Goal: Task Accomplishment & Management: Complete application form

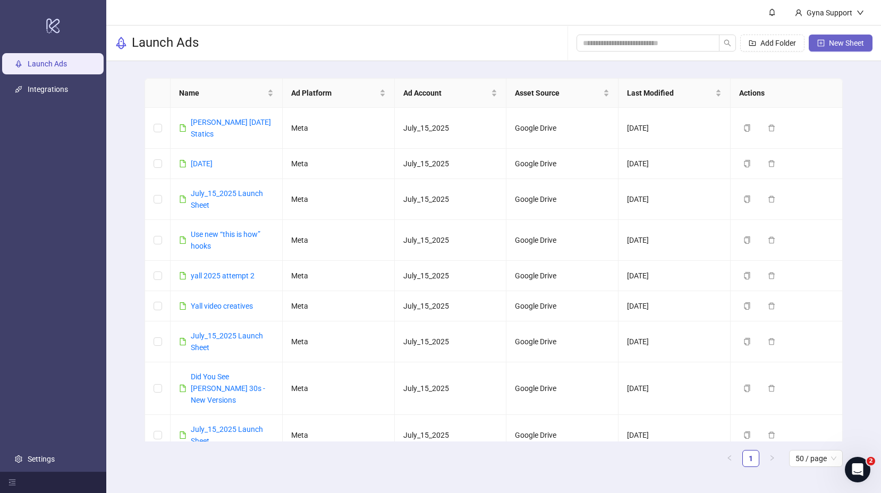
click at [850, 45] on span "New Sheet" at bounding box center [846, 43] width 35 height 9
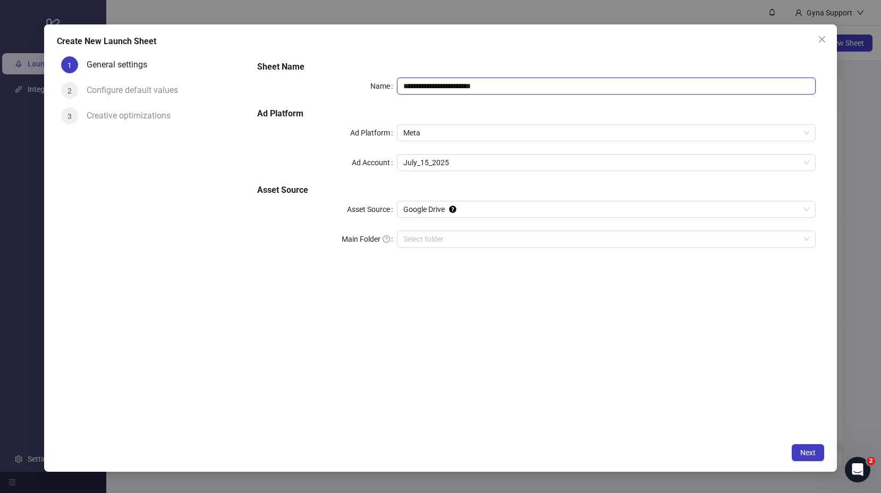
drag, startPoint x: 526, startPoint y: 86, endPoint x: 357, endPoint y: 74, distance: 168.9
click at [357, 74] on div "**********" at bounding box center [536, 160] width 567 height 208
paste input "**********"
drag, startPoint x: 487, startPoint y: 86, endPoint x: 473, endPoint y: 87, distance: 13.8
click at [472, 87] on input "**********" at bounding box center [606, 86] width 419 height 17
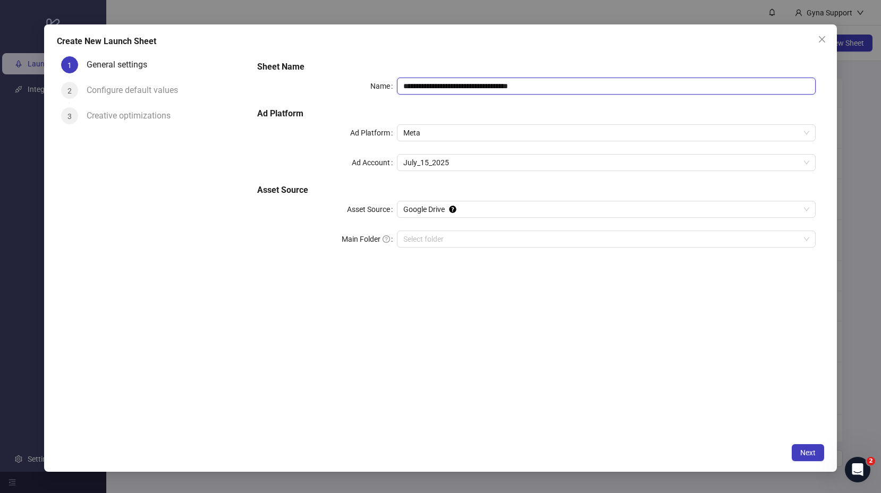
click at [590, 86] on input "**********" at bounding box center [606, 86] width 419 height 17
type input "**********"
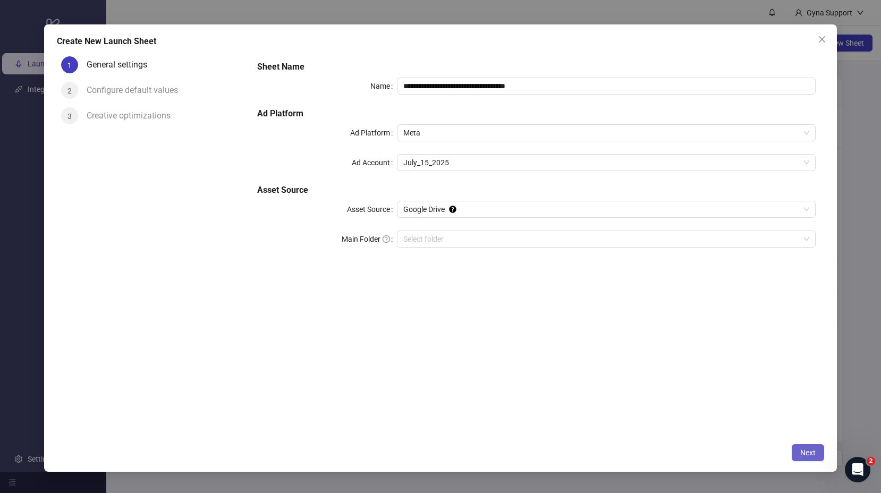
click at [806, 450] on span "Next" at bounding box center [807, 453] width 15 height 9
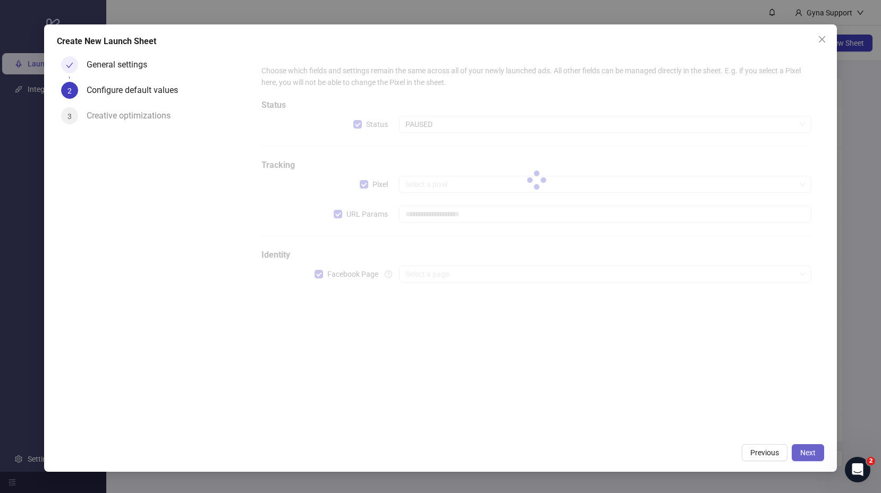
type input "**********"
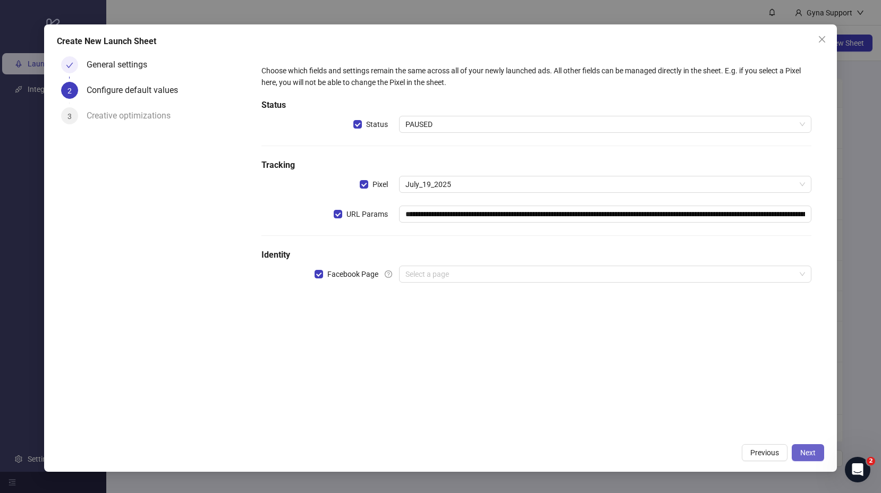
click at [803, 446] on button "Next" at bounding box center [808, 452] width 32 height 17
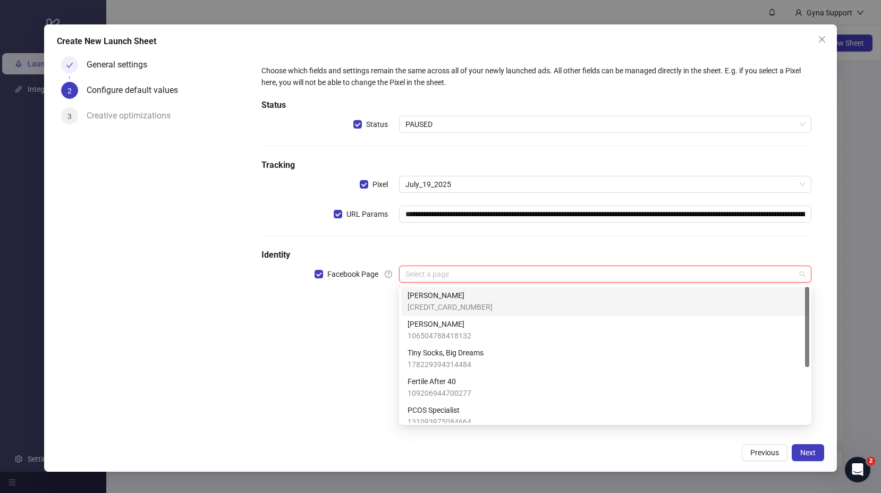
click at [472, 277] on input "search" at bounding box center [600, 274] width 390 height 16
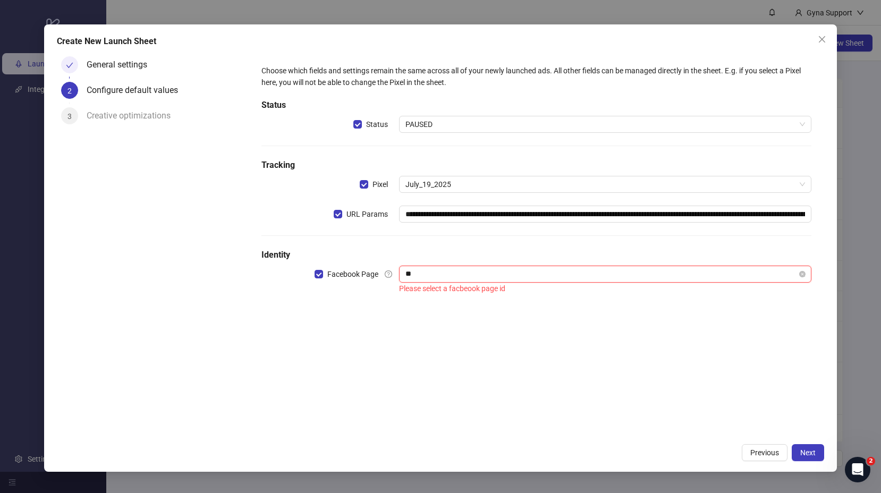
type input "***"
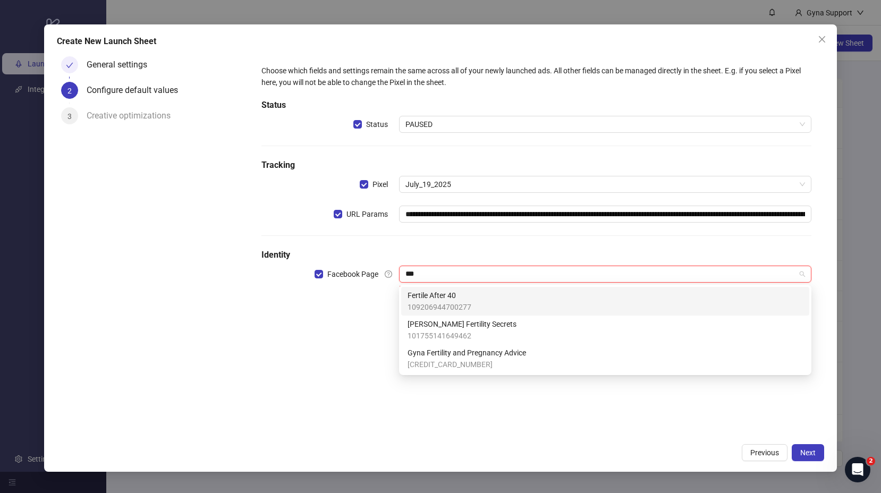
click at [447, 301] on span "109206944700277" at bounding box center [440, 307] width 64 height 12
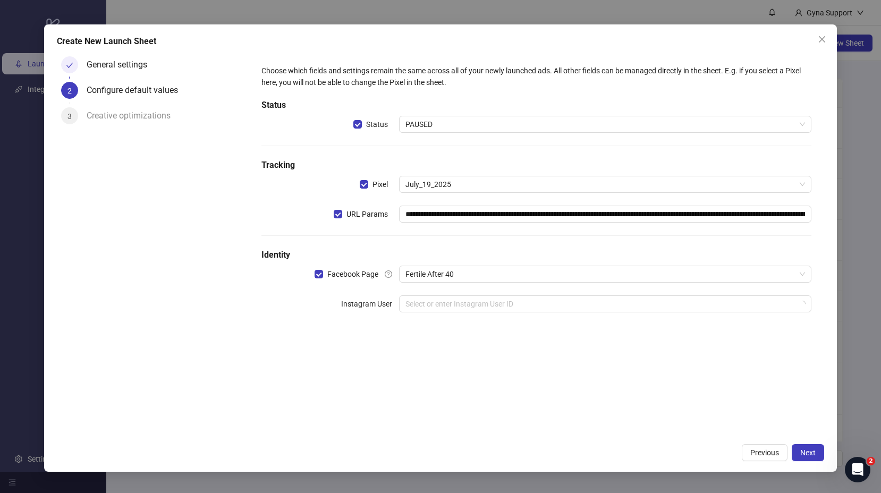
click at [277, 392] on div "**********" at bounding box center [537, 244] width 576 height 385
click at [449, 303] on input "search" at bounding box center [600, 304] width 390 height 16
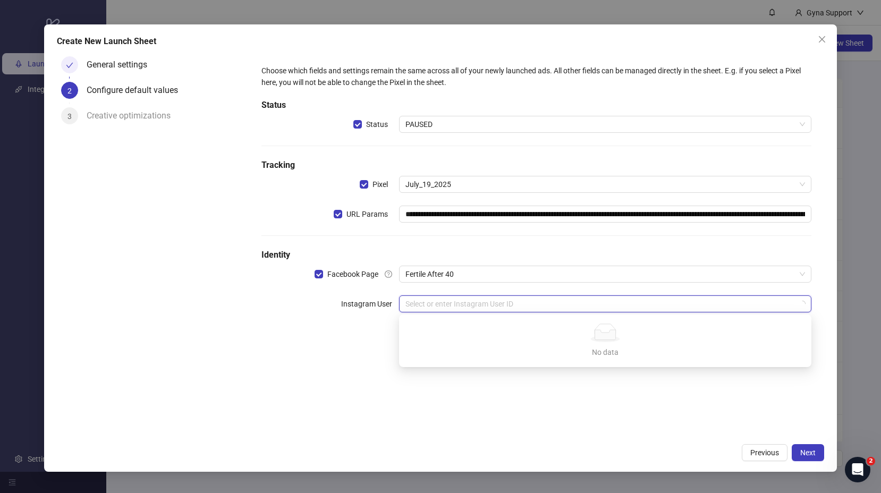
drag, startPoint x: 285, startPoint y: 390, endPoint x: 291, endPoint y: 389, distance: 5.9
click at [285, 390] on div "**********" at bounding box center [537, 244] width 576 height 385
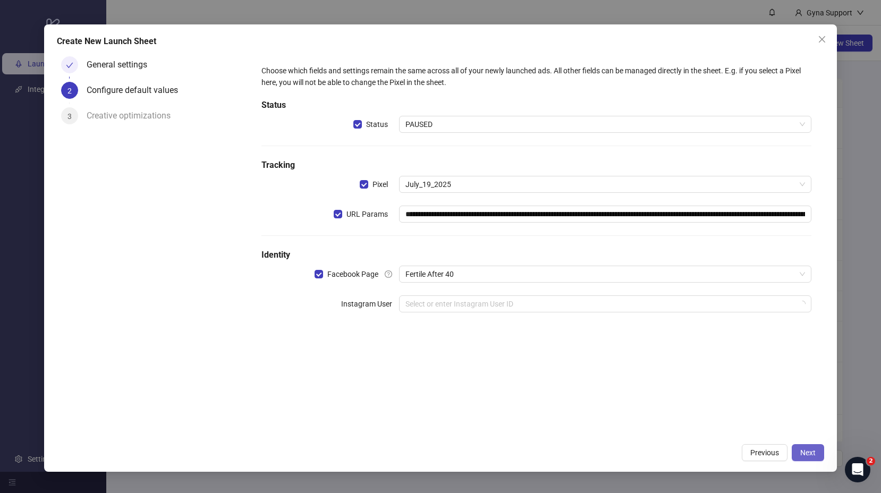
click at [810, 456] on span "Next" at bounding box center [807, 453] width 15 height 9
click at [814, 451] on span "Next" at bounding box center [807, 453] width 15 height 9
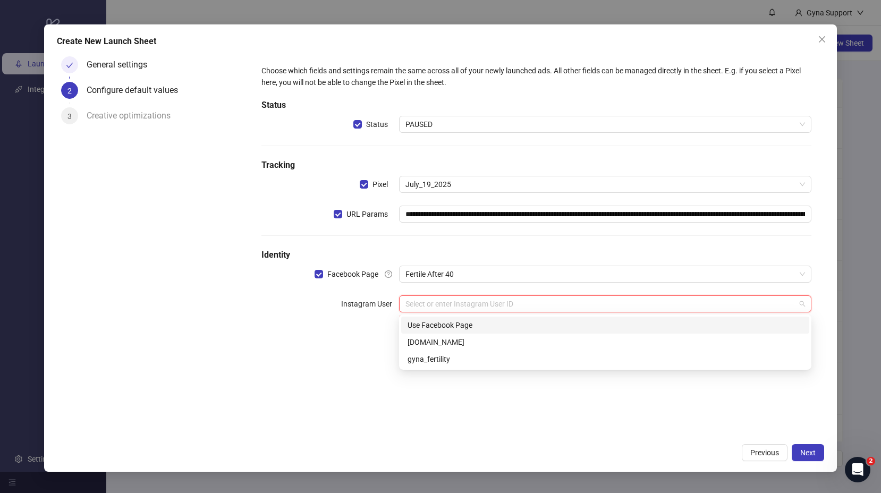
click at [450, 309] on input "search" at bounding box center [600, 304] width 390 height 16
click at [450, 325] on div "Use Facebook Page" at bounding box center [605, 325] width 395 height 12
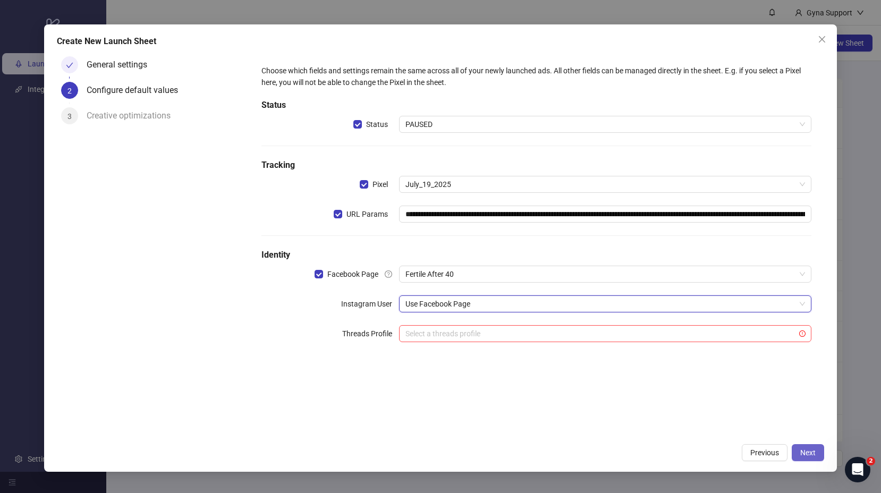
click at [819, 452] on button "Next" at bounding box center [808, 452] width 32 height 17
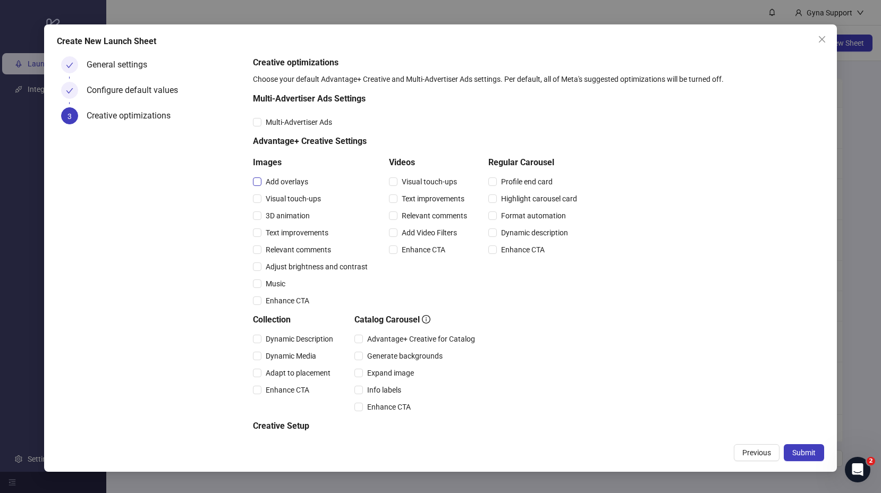
click at [268, 182] on span "Add overlays" at bounding box center [286, 182] width 51 height 12
click at [425, 184] on span "Visual touch-ups" at bounding box center [429, 182] width 64 height 12
click at [419, 201] on span "Text improvements" at bounding box center [432, 199] width 71 height 12
click at [418, 221] on span "Relevant comments" at bounding box center [434, 216] width 74 height 12
click at [808, 453] on span "Submit" at bounding box center [803, 453] width 23 height 9
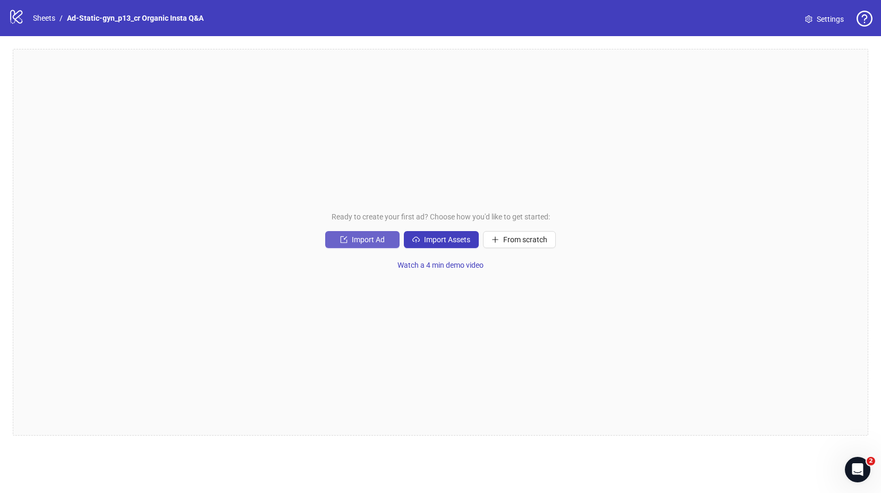
click at [344, 242] on icon "import" at bounding box center [343, 239] width 7 height 7
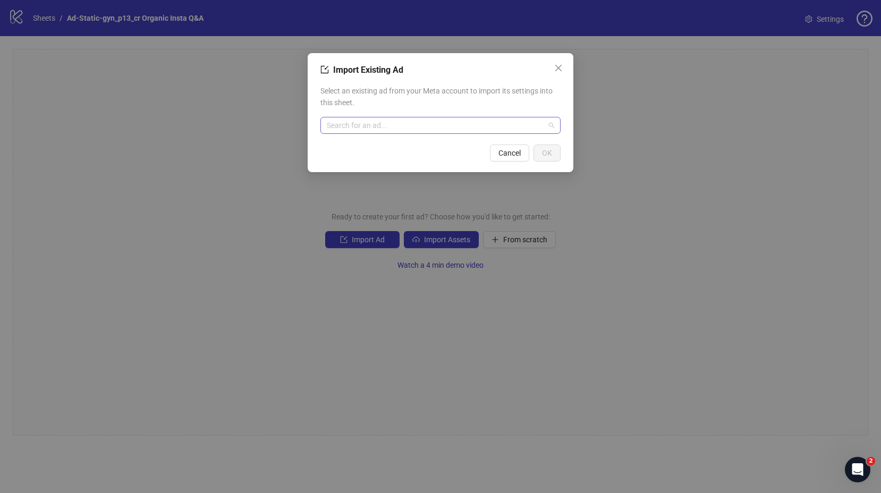
click at [354, 128] on input "search" at bounding box center [436, 125] width 218 height 16
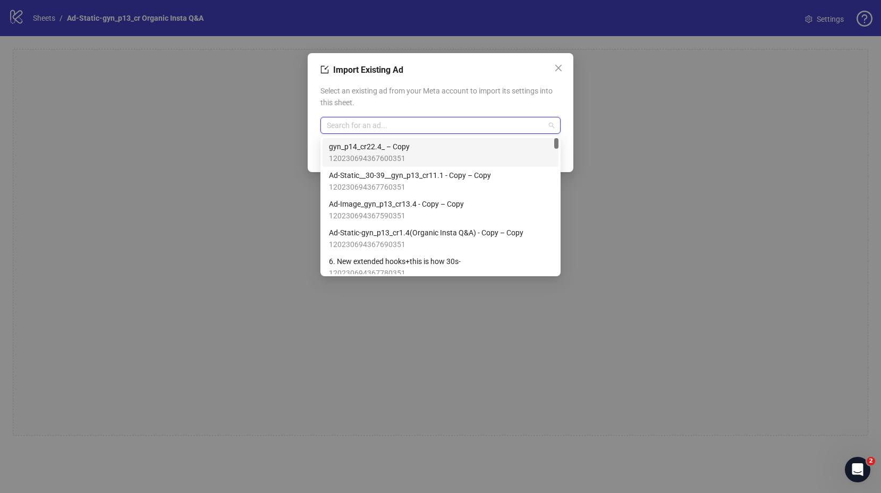
paste input "**********"
type input "**********"
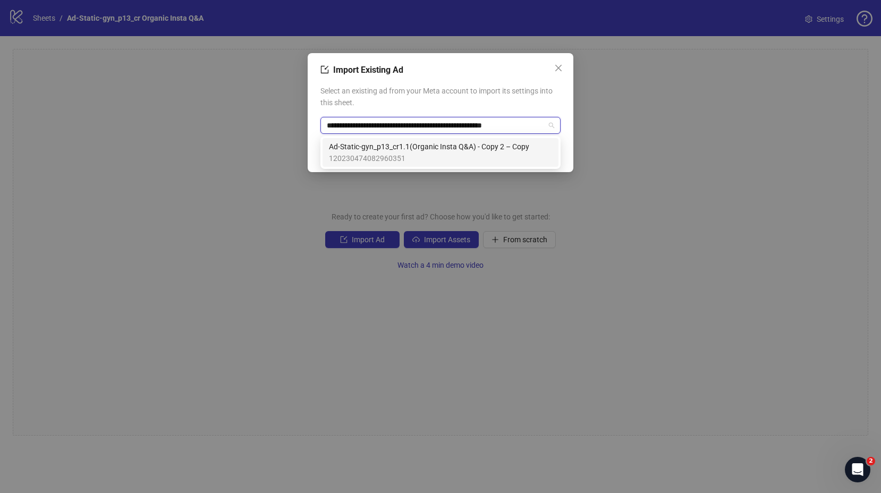
click at [371, 153] on span "120230474082960351" at bounding box center [429, 159] width 200 height 12
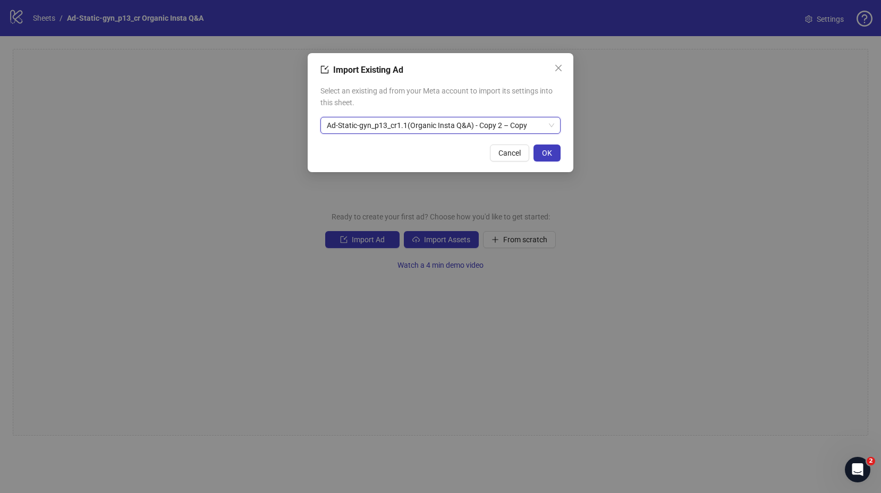
drag, startPoint x: 552, startPoint y: 155, endPoint x: 486, endPoint y: 197, distance: 77.4
click at [552, 155] on span "OK" at bounding box center [547, 153] width 10 height 9
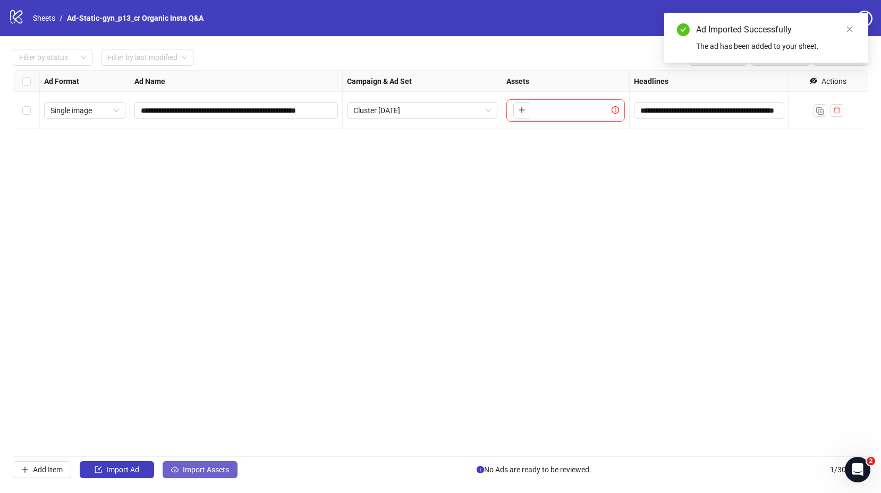
click at [216, 470] on span "Import Assets" at bounding box center [206, 470] width 46 height 9
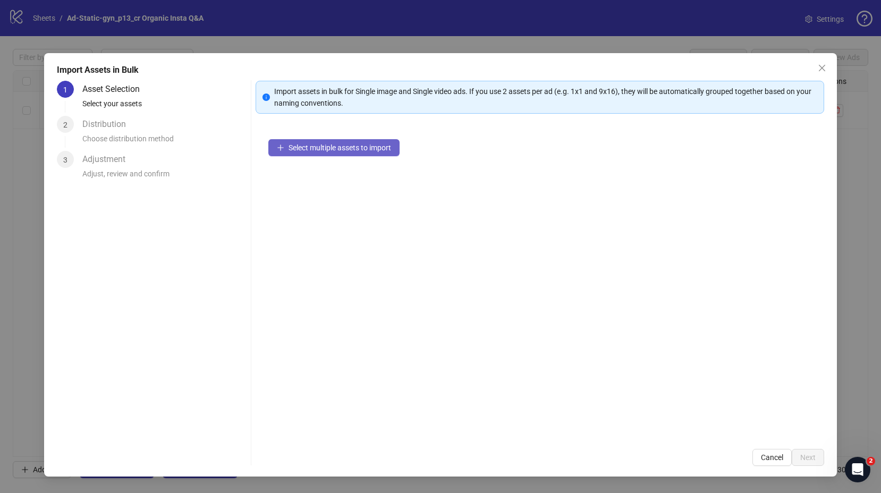
click at [316, 151] on button "Select multiple assets to import" at bounding box center [333, 147] width 131 height 17
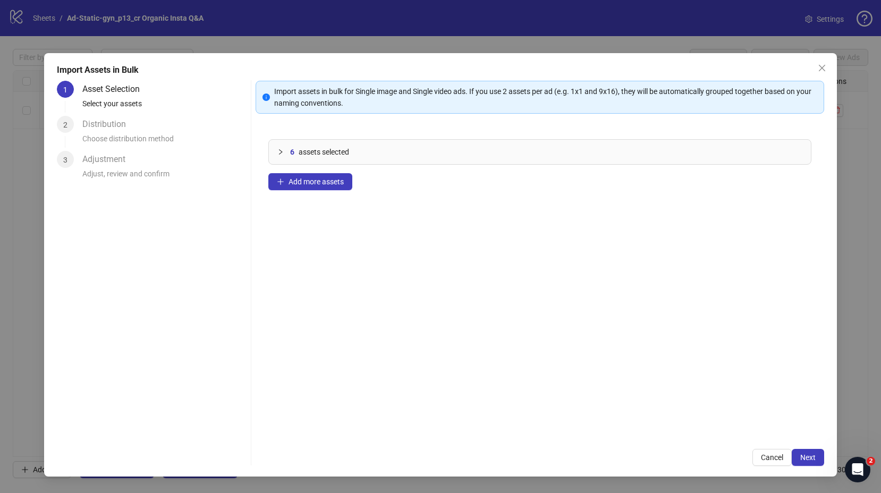
click at [825, 455] on div "Import Assets in Bulk 1 Asset Selection Select your assets 2 Distribution Choos…" at bounding box center [440, 265] width 793 height 424
click at [803, 457] on span "Next" at bounding box center [807, 457] width 15 height 9
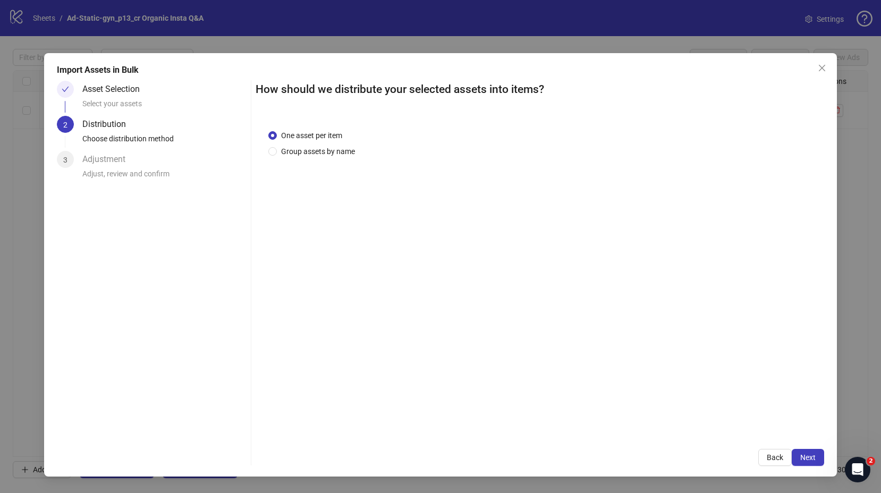
click at [300, 157] on div "One asset per item Group assets by name" at bounding box center [540, 277] width 569 height 320
click at [303, 154] on span "Group assets by name" at bounding box center [318, 152] width 82 height 12
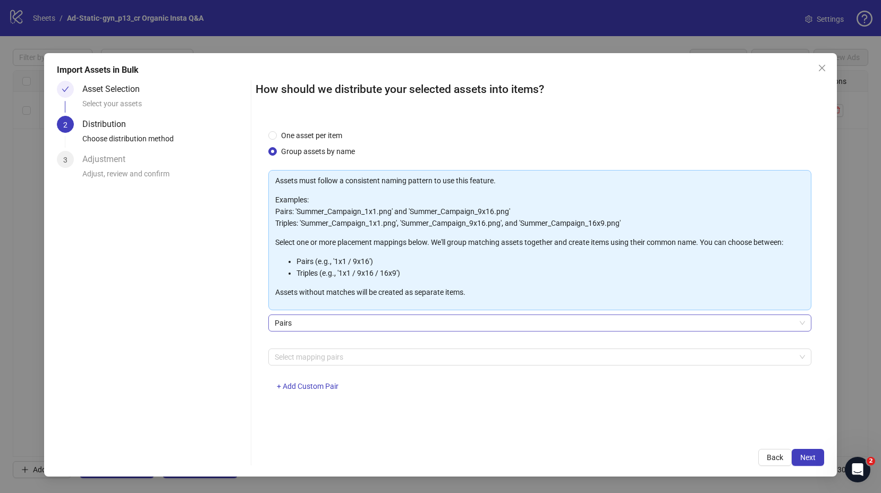
click at [325, 325] on span "Pairs" at bounding box center [540, 323] width 530 height 16
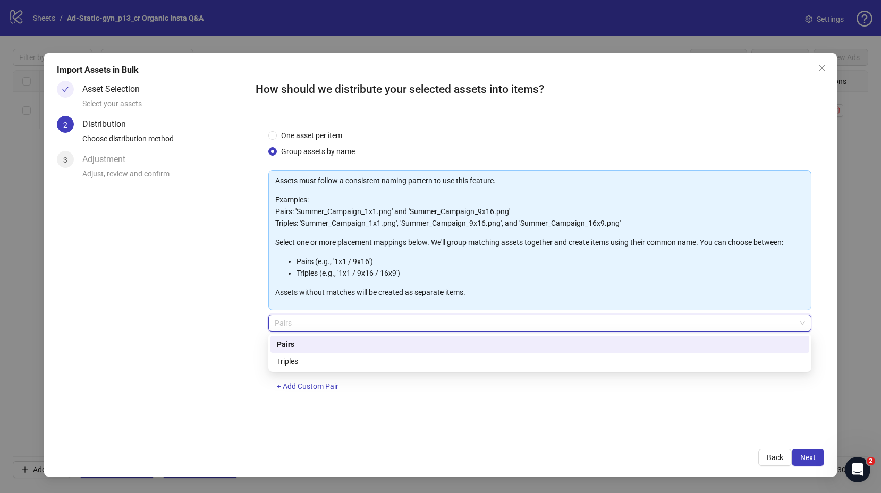
click at [327, 327] on span "Pairs" at bounding box center [540, 323] width 530 height 16
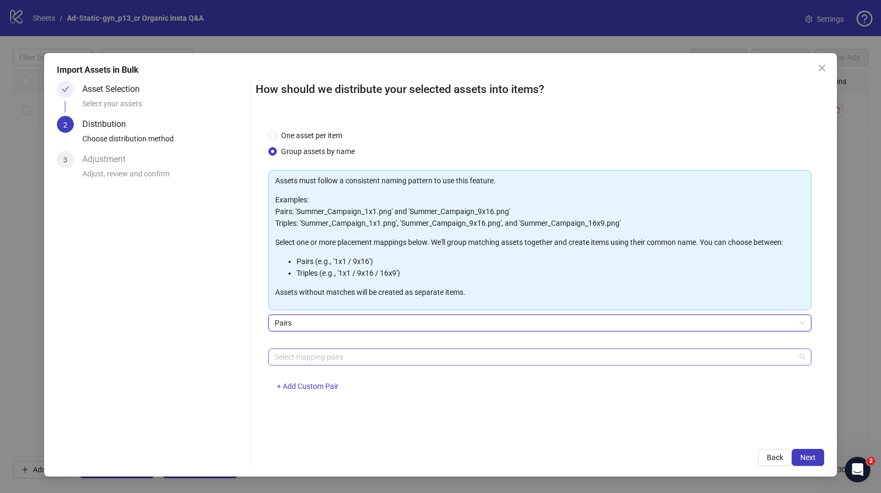
click at [333, 360] on div at bounding box center [534, 357] width 528 height 15
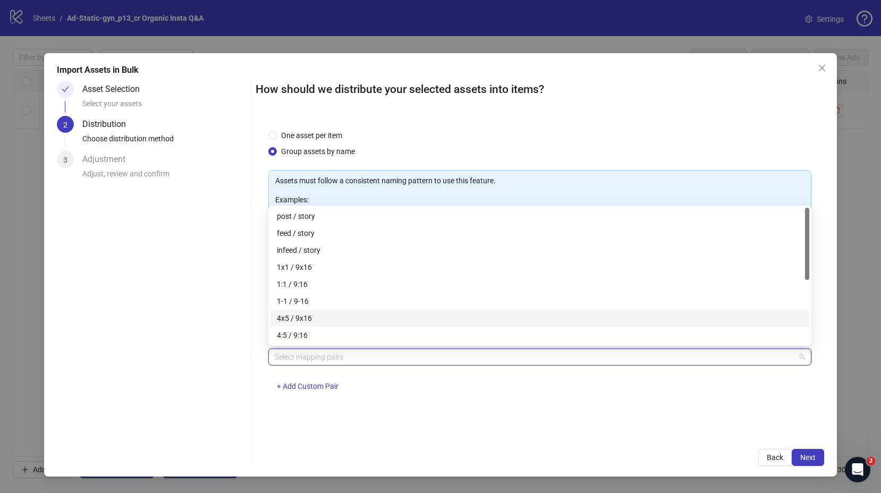
click at [322, 322] on div "4x5 / 9x16" at bounding box center [540, 318] width 526 height 12
click at [312, 359] on span "4x5 / 9x16" at bounding box center [295, 357] width 50 height 13
click at [314, 358] on icon "close" at bounding box center [315, 357] width 4 height 4
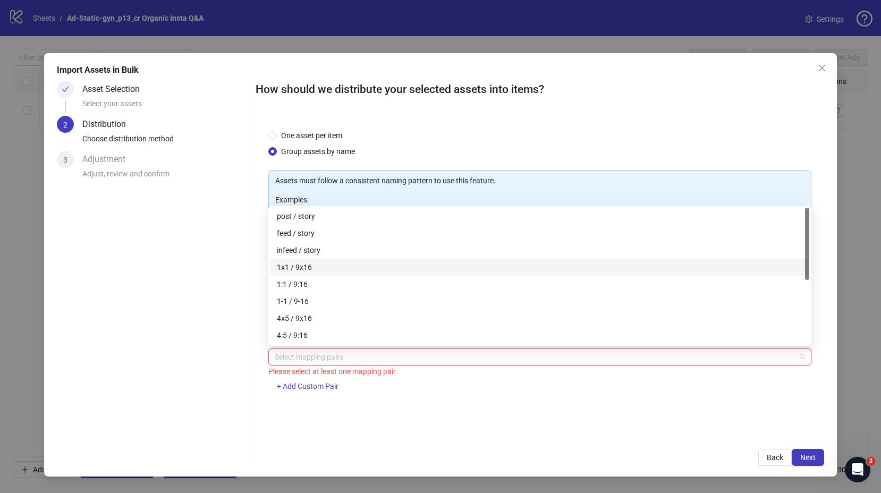
click at [310, 267] on div "1x1 / 9x16" at bounding box center [540, 267] width 526 height 12
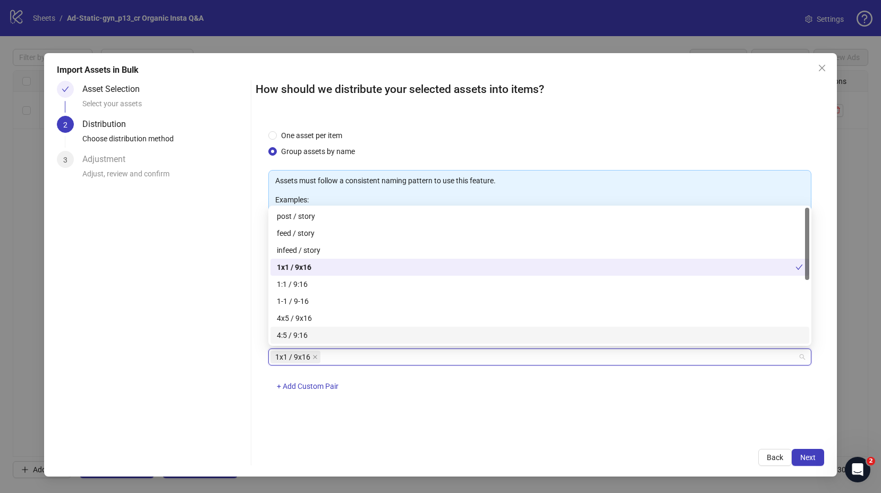
drag, startPoint x: 682, startPoint y: 453, endPoint x: 730, endPoint y: 458, distance: 48.6
click at [682, 453] on div "Back Next" at bounding box center [540, 457] width 569 height 17
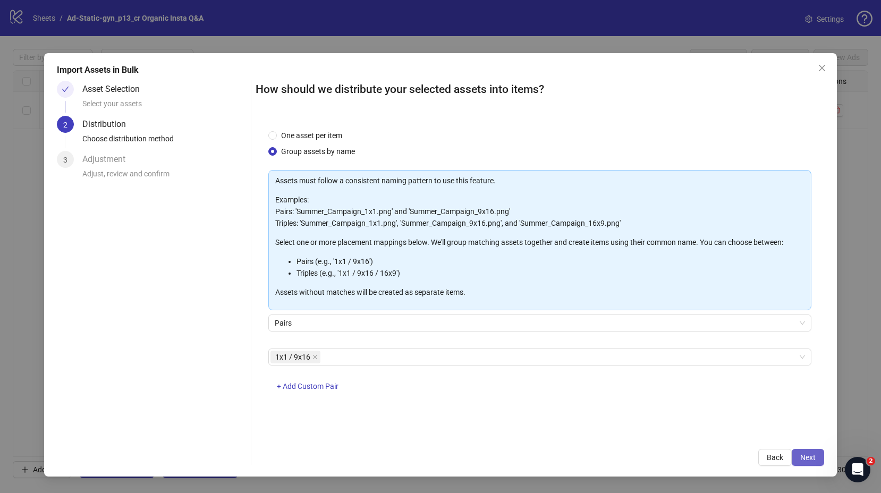
click at [807, 456] on span "Next" at bounding box center [807, 457] width 15 height 9
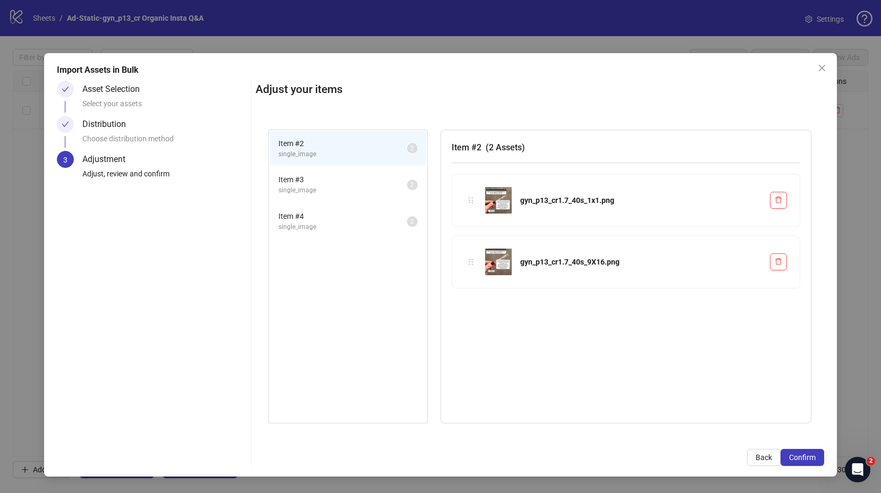
click at [807, 456] on span "Confirm" at bounding box center [802, 457] width 27 height 9
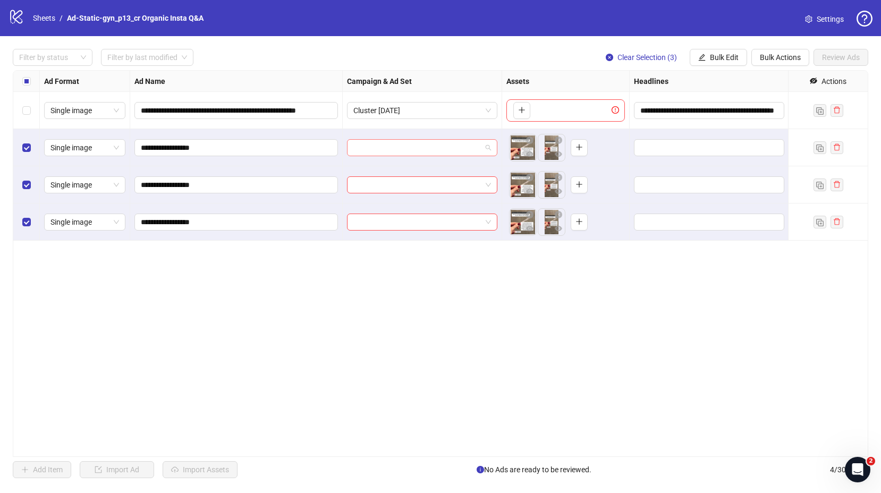
click at [412, 146] on input "search" at bounding box center [417, 148] width 128 height 16
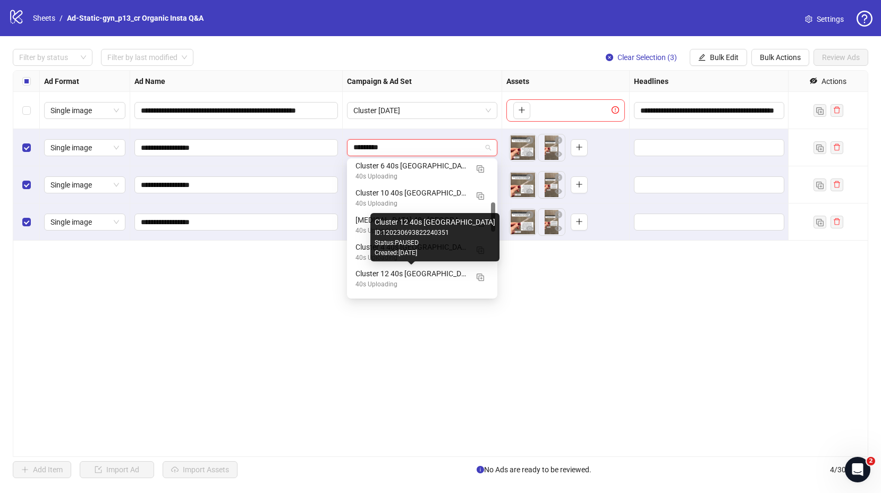
scroll to position [33, 0]
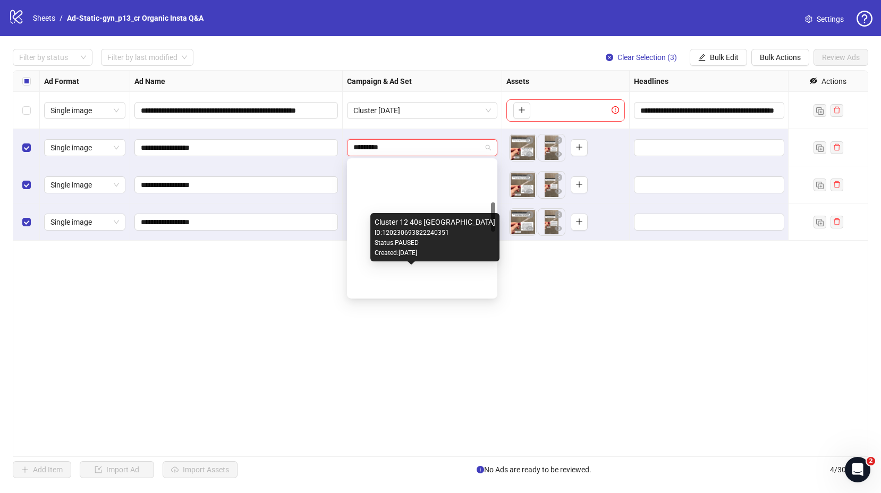
type input "*********"
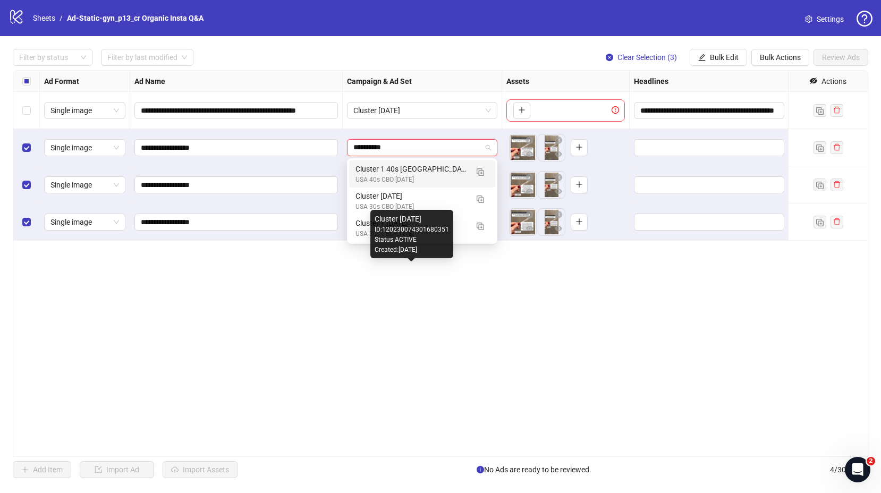
scroll to position [0, 0]
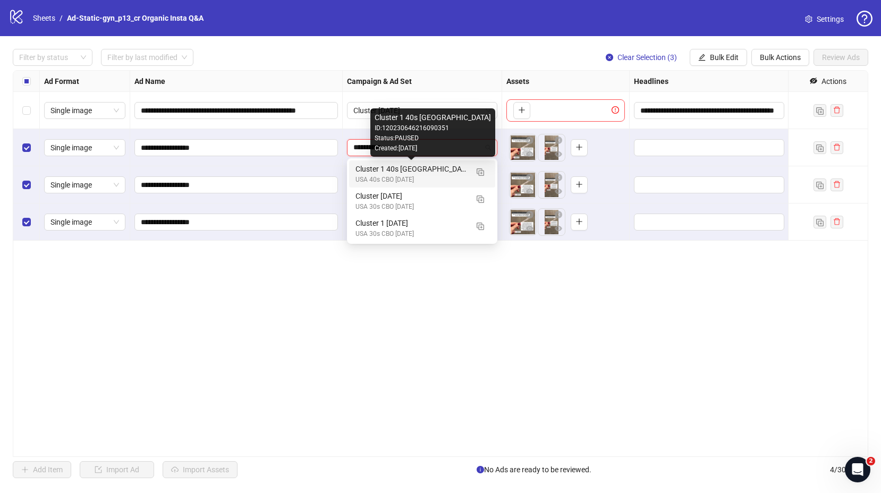
click at [406, 172] on div "Cluster 1 40s [GEOGRAPHIC_DATA]" at bounding box center [412, 169] width 112 height 12
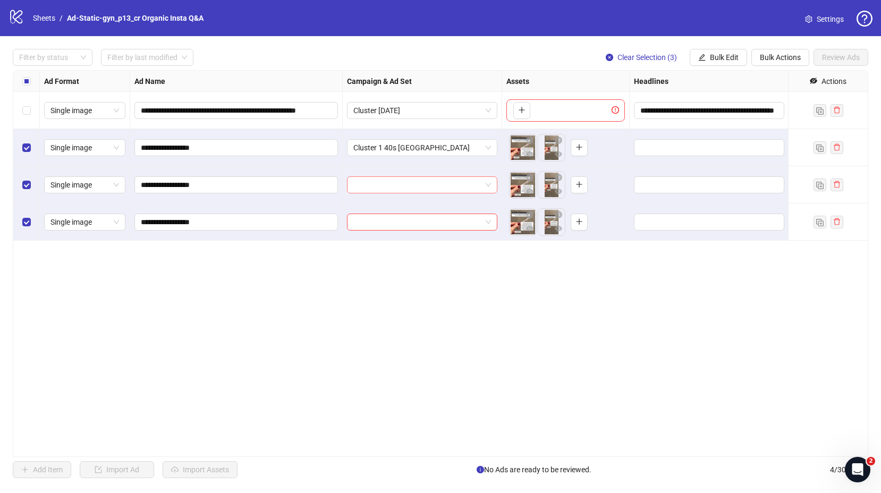
click at [376, 185] on input "search" at bounding box center [417, 185] width 128 height 16
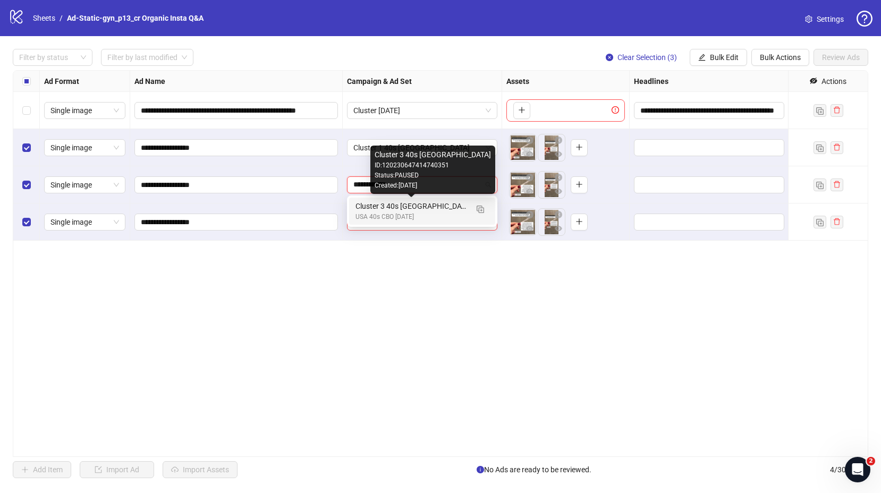
type input "**********"
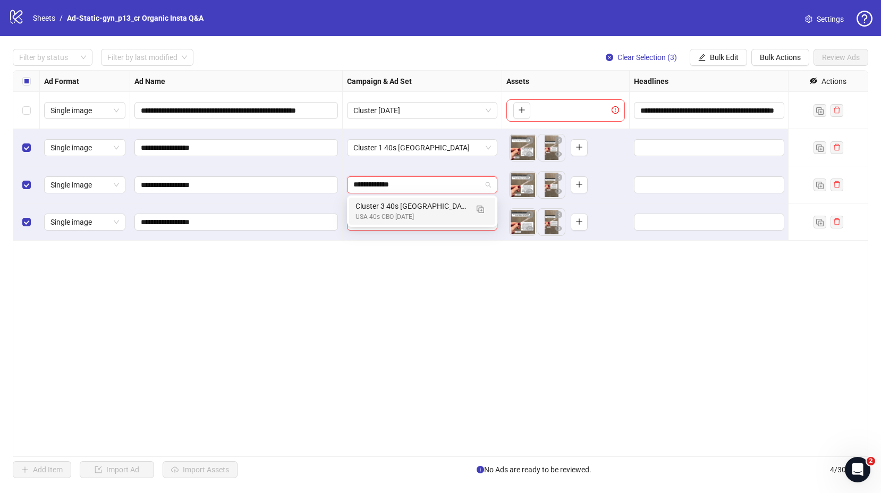
click at [395, 215] on div "USA 40s CBO [DATE]" at bounding box center [412, 217] width 112 height 10
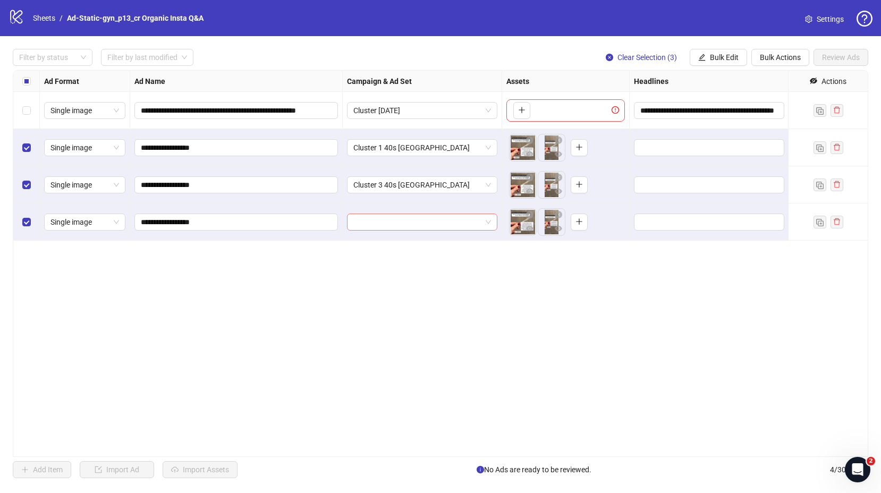
click at [388, 219] on input "search" at bounding box center [417, 222] width 128 height 16
type input "*********"
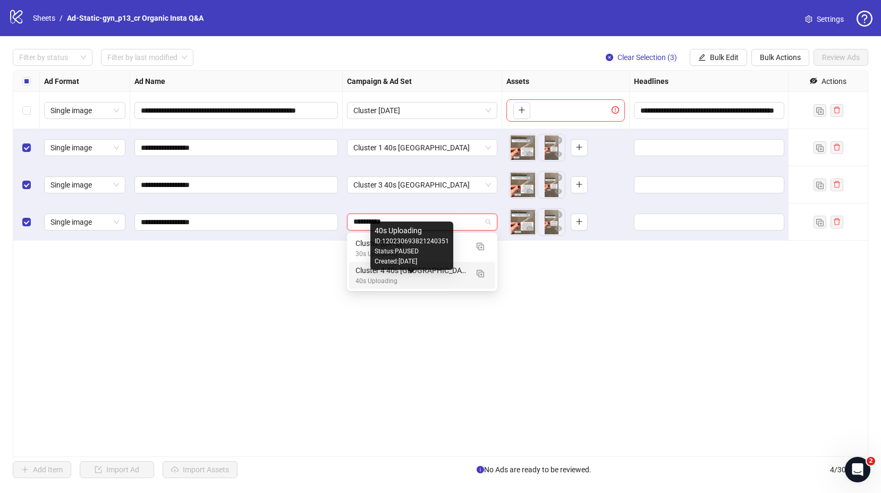
click at [410, 277] on div "40s Uploading" at bounding box center [412, 281] width 112 height 10
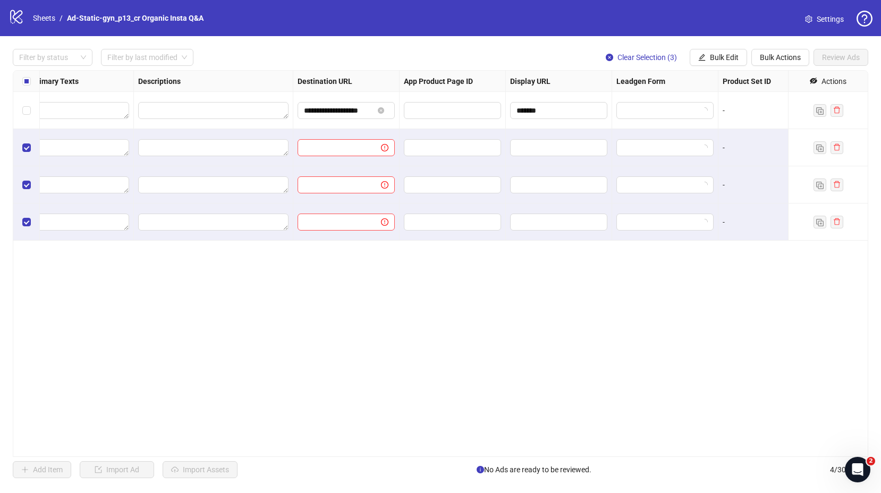
scroll to position [0, 763]
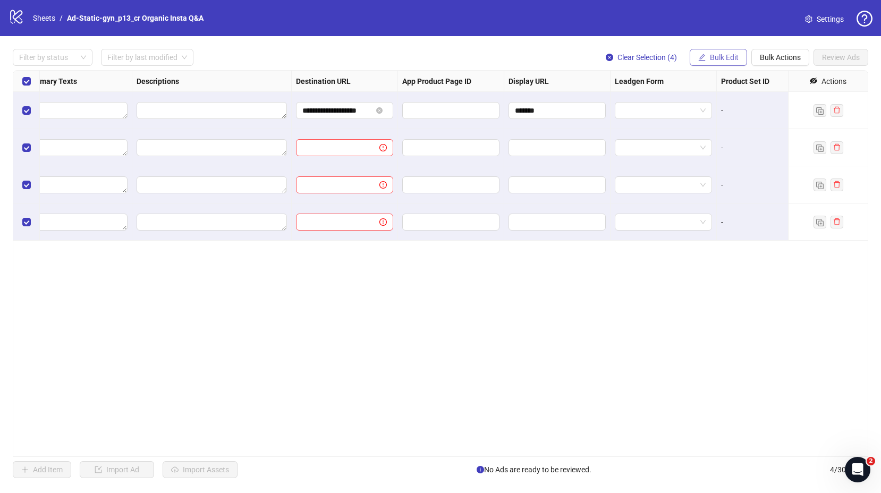
click at [720, 59] on span "Bulk Edit" at bounding box center [724, 57] width 29 height 9
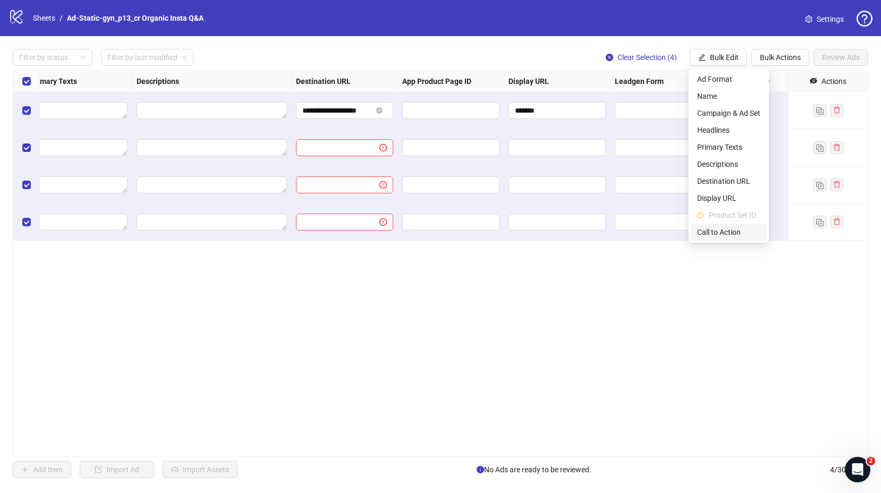
click at [727, 232] on span "Call to Action" at bounding box center [728, 232] width 63 height 12
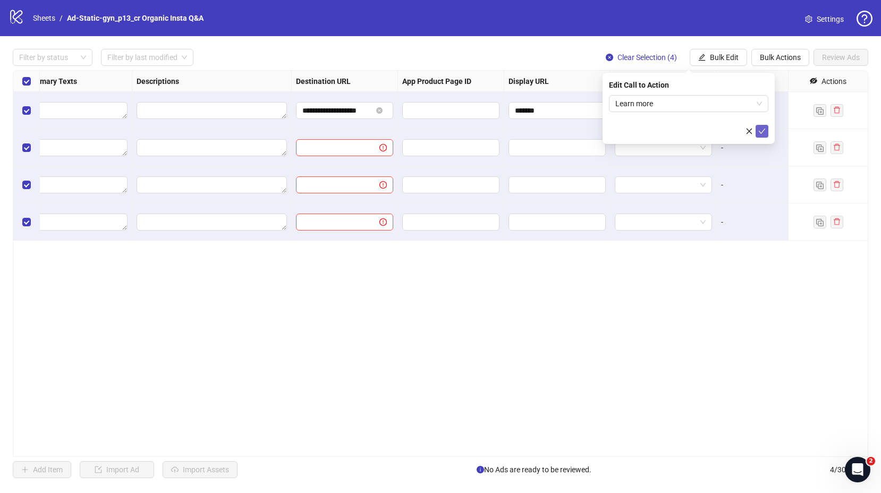
click at [767, 130] on button "submit" at bounding box center [762, 131] width 13 height 13
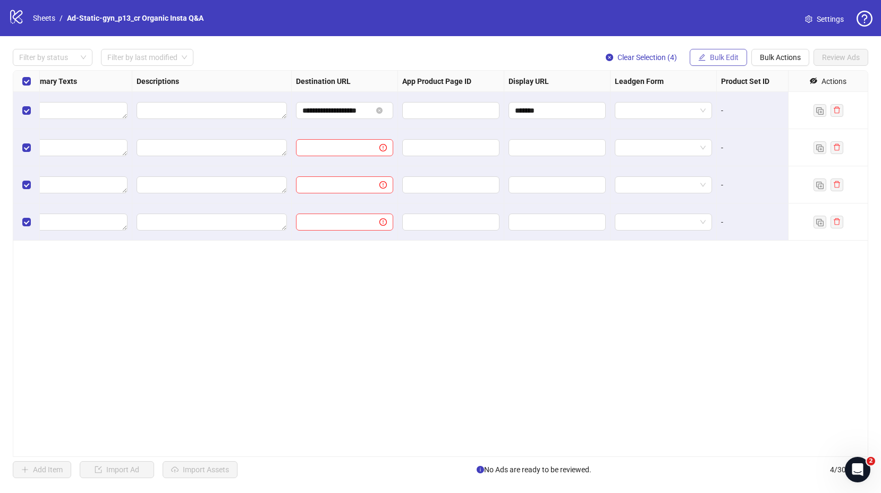
click at [727, 59] on span "Bulk Edit" at bounding box center [724, 57] width 29 height 9
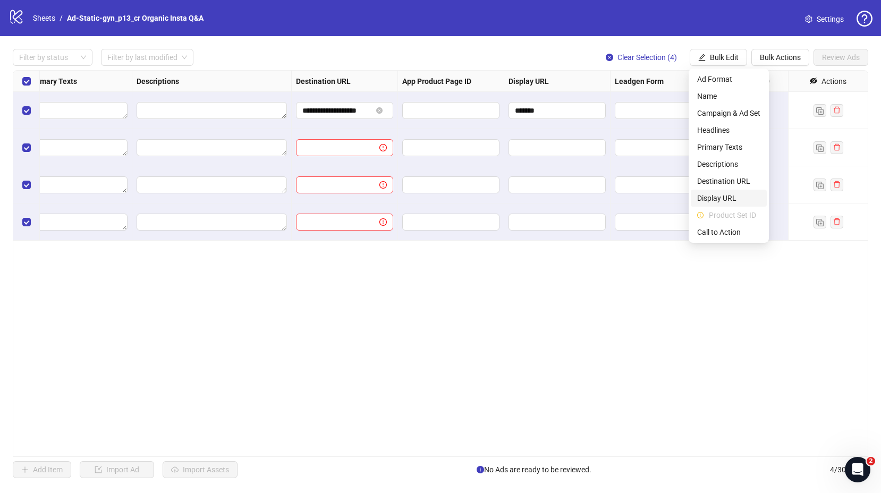
click at [737, 194] on span "Display URL" at bounding box center [728, 198] width 63 height 12
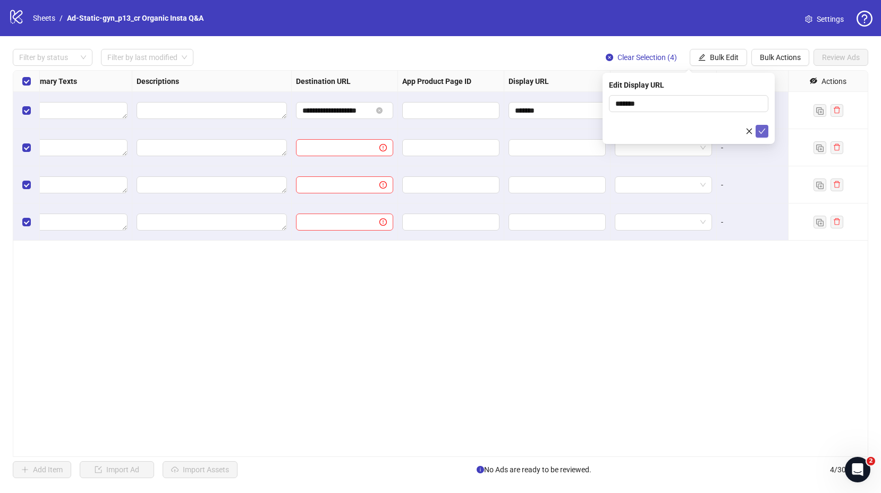
click at [764, 130] on icon "check" at bounding box center [761, 131] width 7 height 7
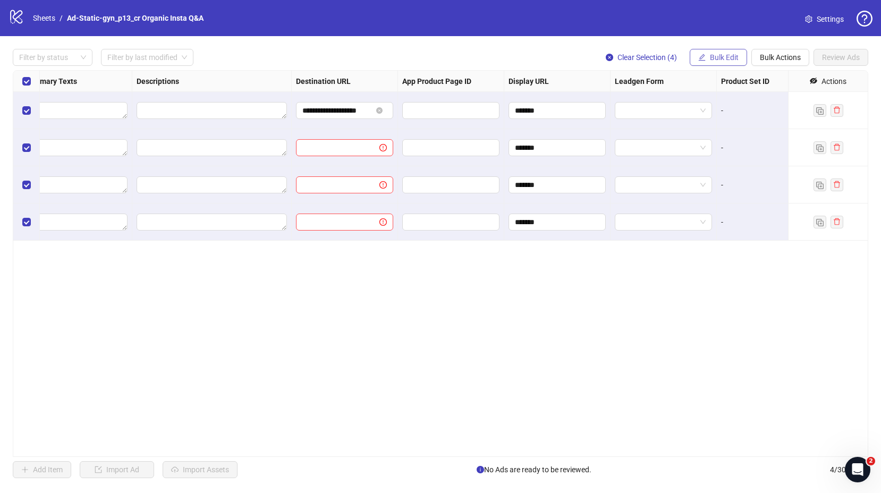
click at [726, 57] on span "Bulk Edit" at bounding box center [724, 57] width 29 height 9
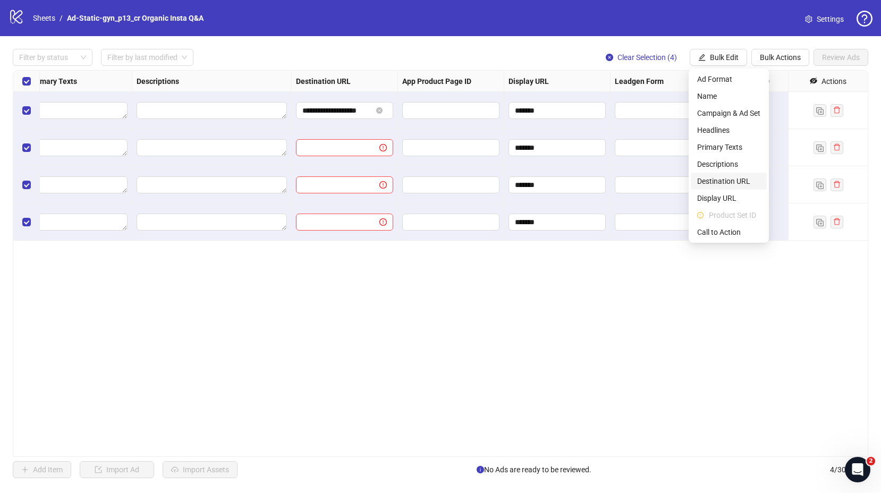
click at [722, 182] on span "Destination URL" at bounding box center [728, 181] width 63 height 12
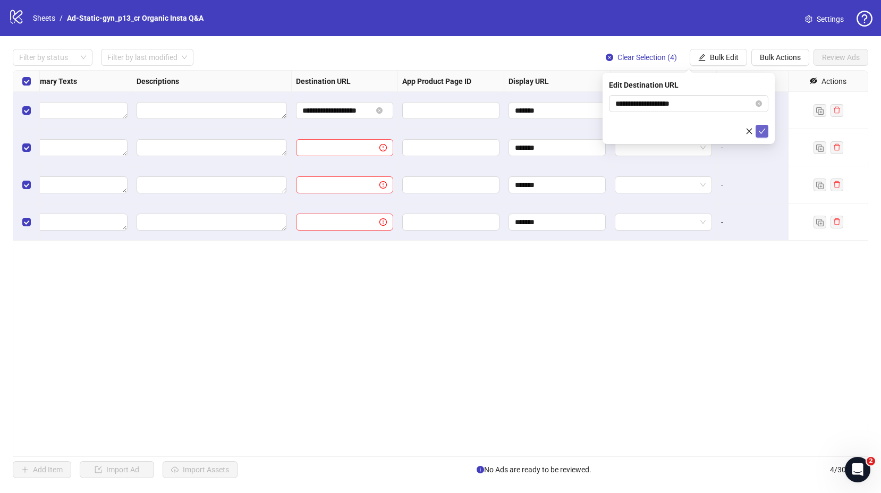
click at [760, 129] on icon "check" at bounding box center [761, 131] width 7 height 7
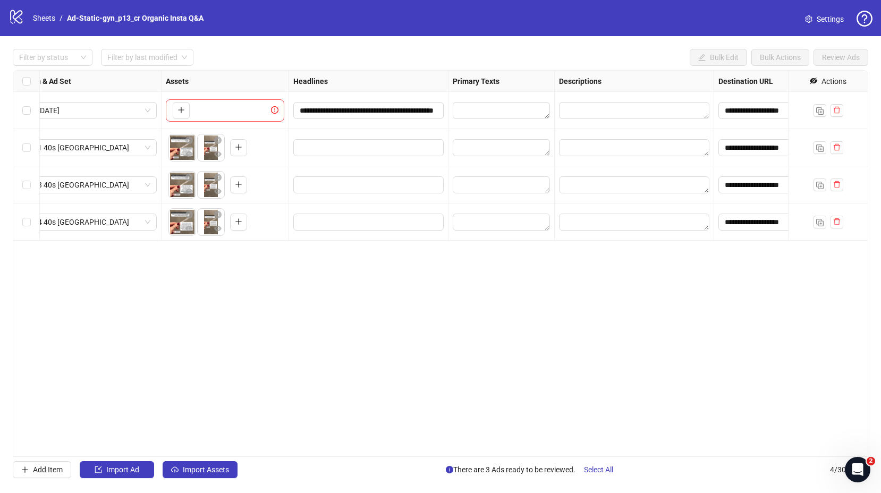
scroll to position [0, 343]
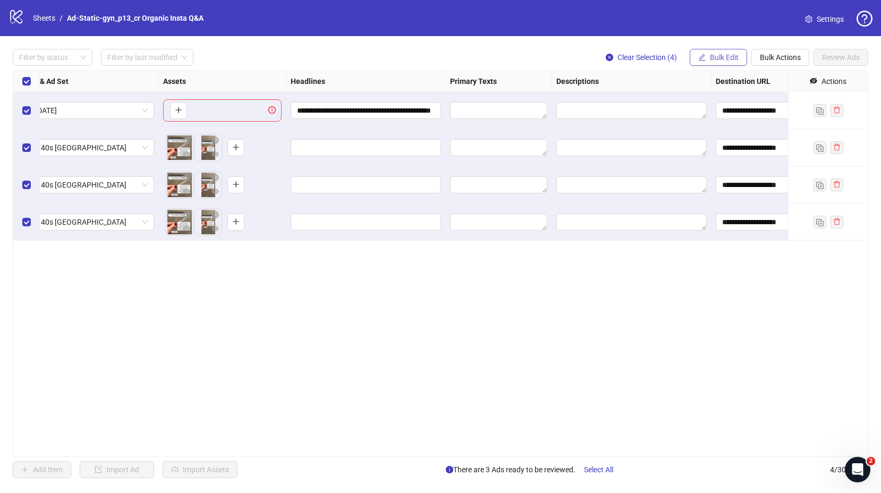
click at [717, 60] on span "Bulk Edit" at bounding box center [724, 57] width 29 height 9
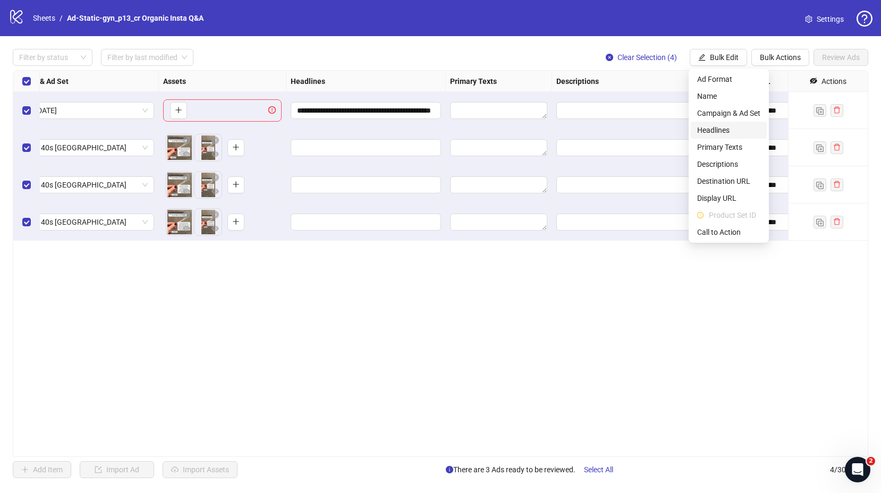
click at [732, 126] on span "Headlines" at bounding box center [728, 130] width 63 height 12
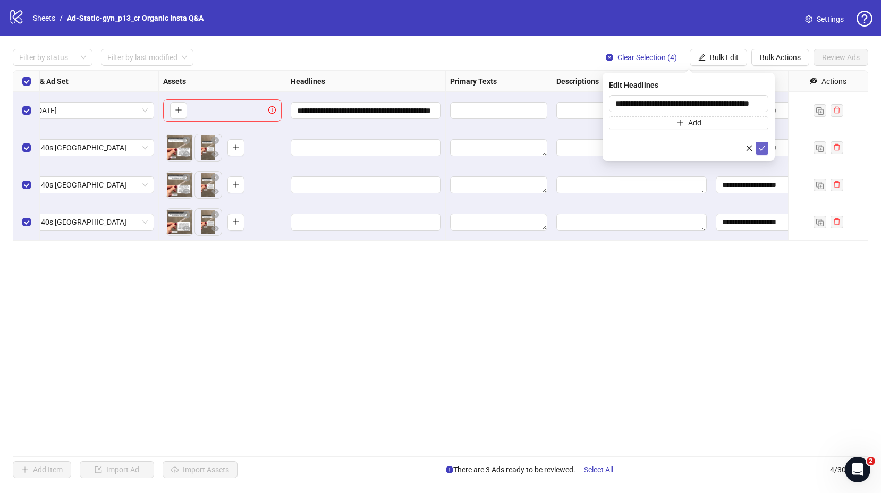
click at [765, 150] on icon "check" at bounding box center [761, 148] width 7 height 7
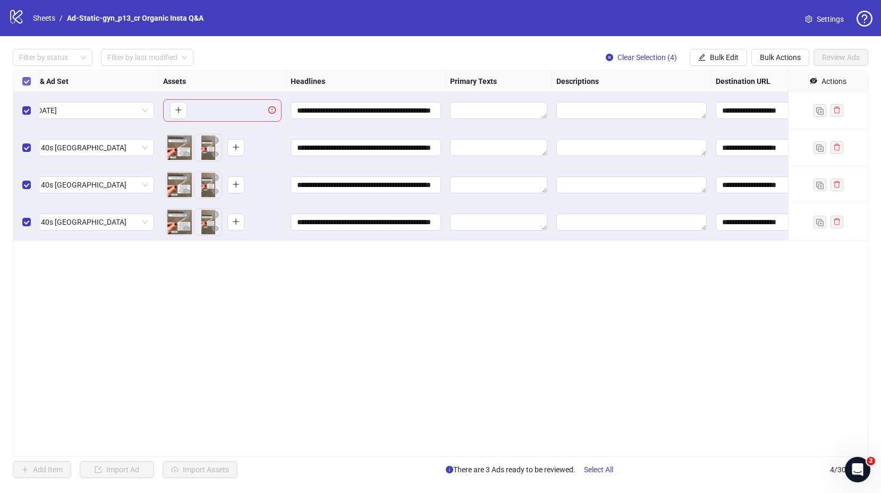
click at [26, 76] on label "Select all rows" at bounding box center [26, 81] width 9 height 12
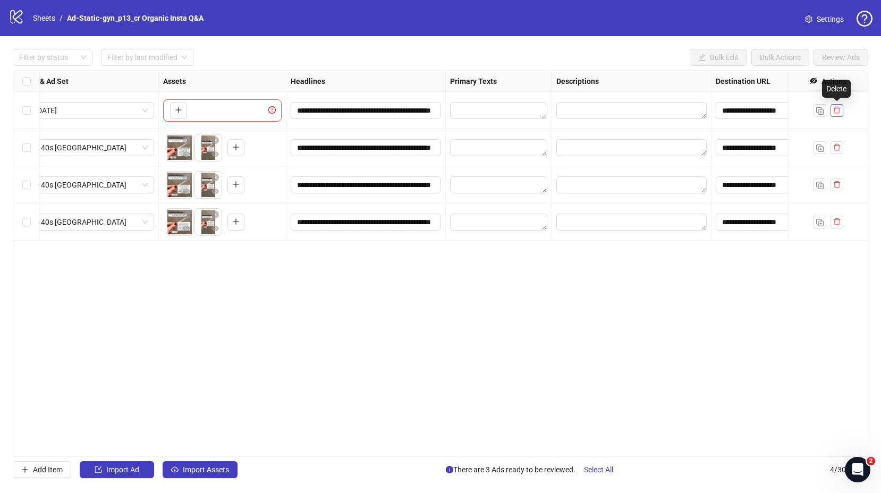
click at [841, 112] on button "button" at bounding box center [837, 110] width 13 height 13
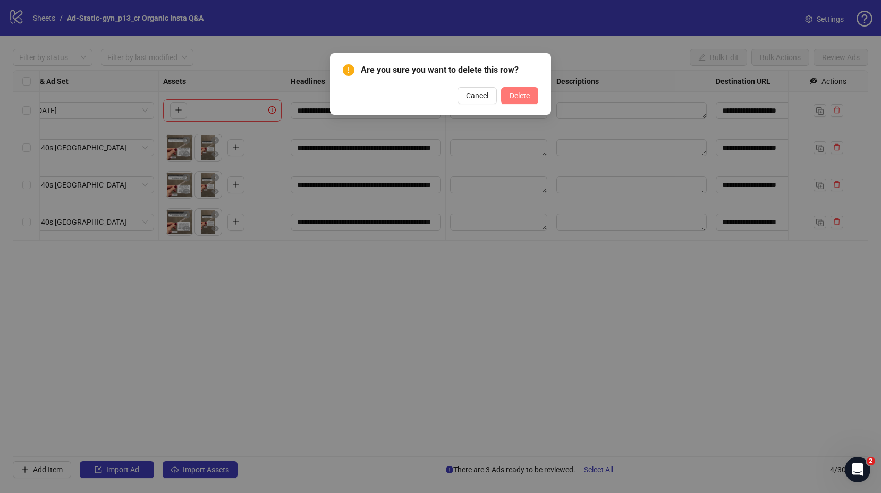
click at [513, 90] on button "Delete" at bounding box center [519, 95] width 37 height 17
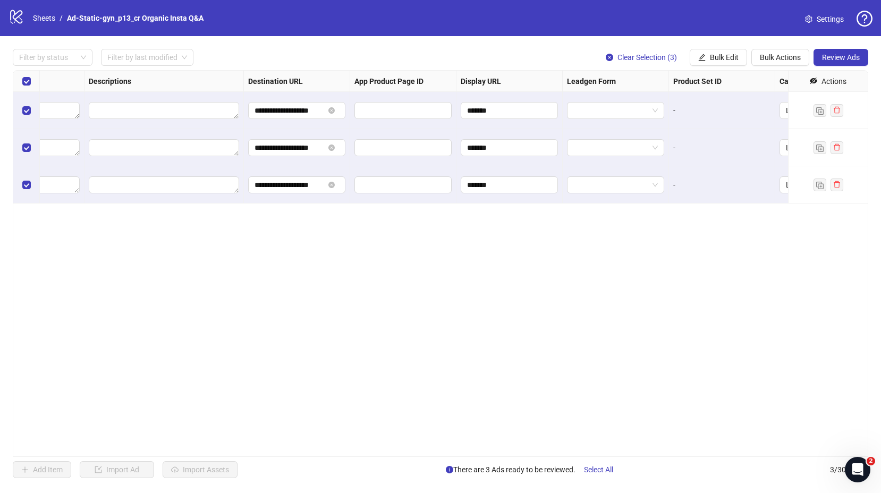
scroll to position [0, 883]
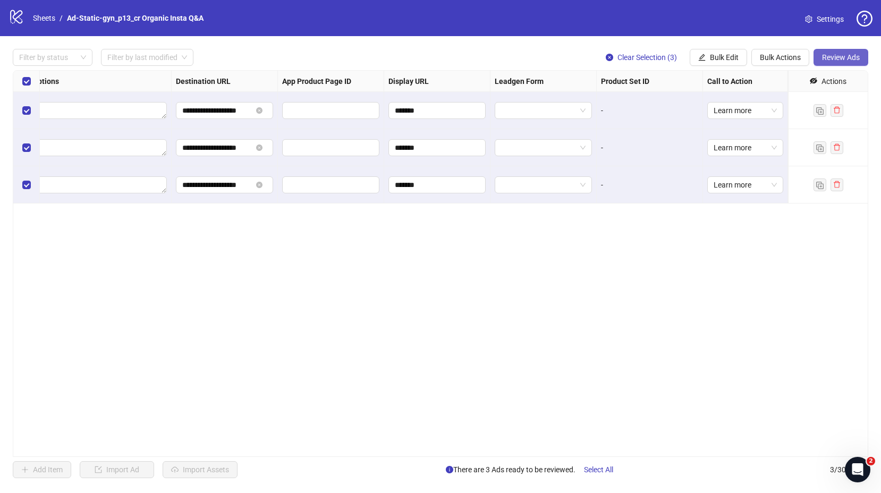
click at [838, 56] on span "Review Ads" at bounding box center [841, 57] width 38 height 9
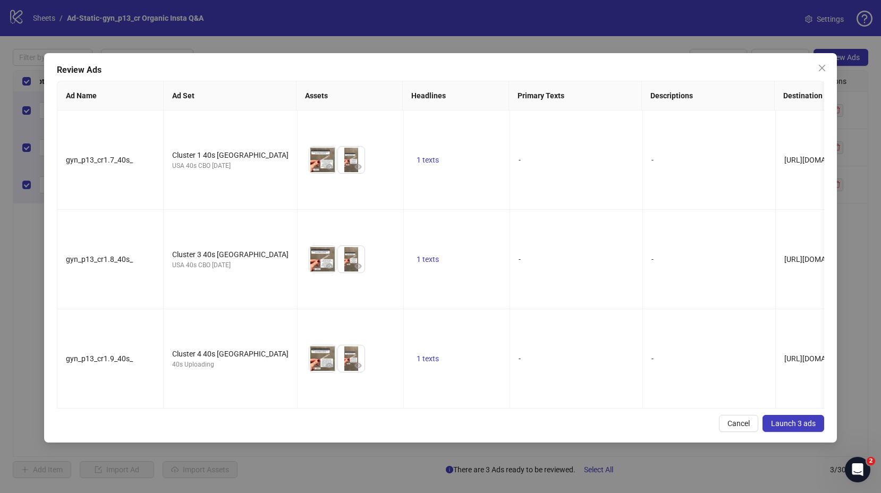
click at [785, 419] on span "Launch 3 ads" at bounding box center [793, 423] width 45 height 9
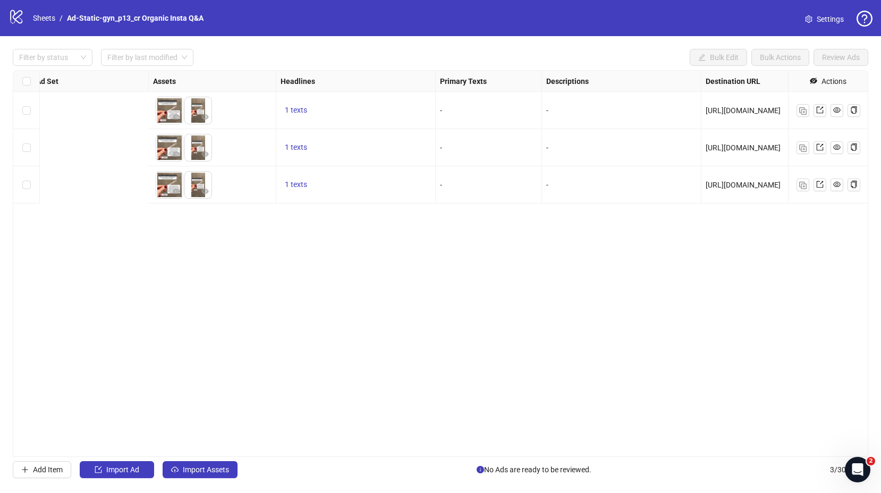
scroll to position [0, 0]
